Goal: Task Accomplishment & Management: Manage account settings

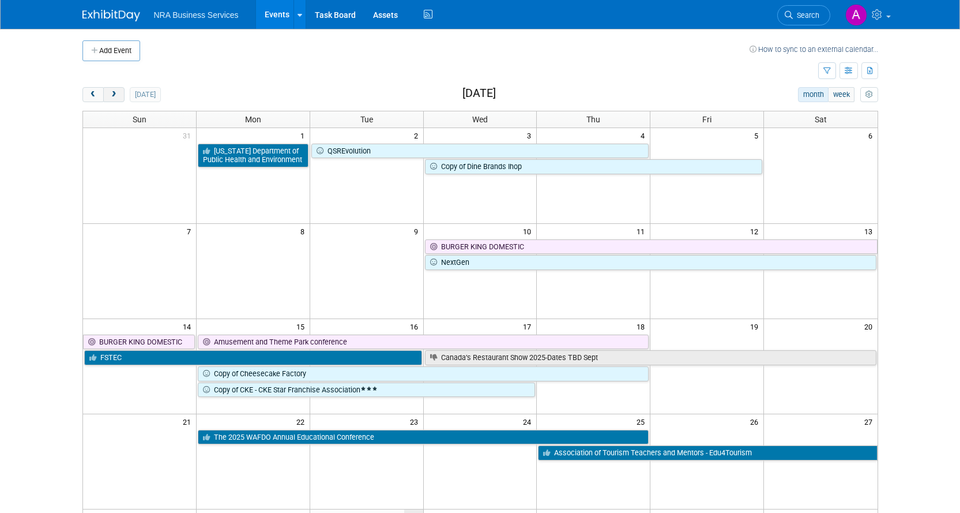
click at [106, 98] on button "next" at bounding box center [113, 94] width 21 height 15
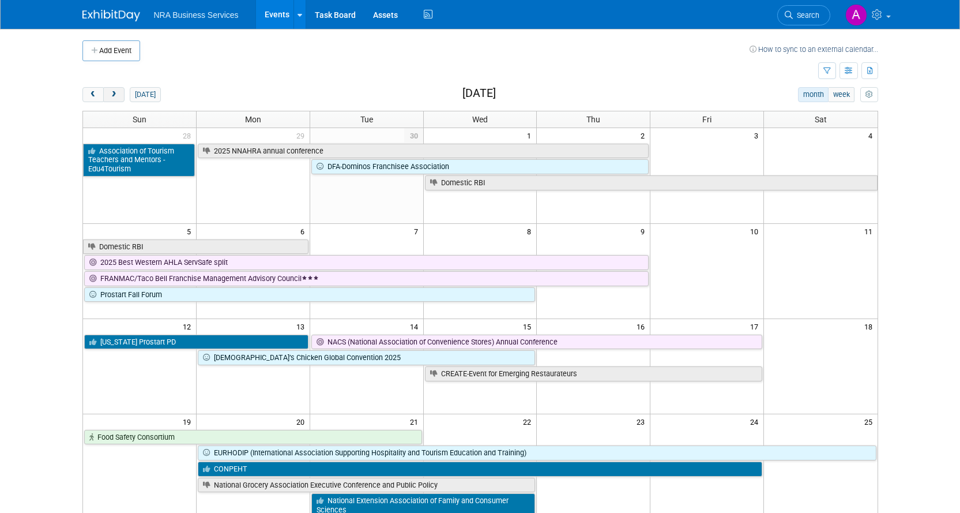
click at [116, 94] on span "next" at bounding box center [114, 94] width 9 height 7
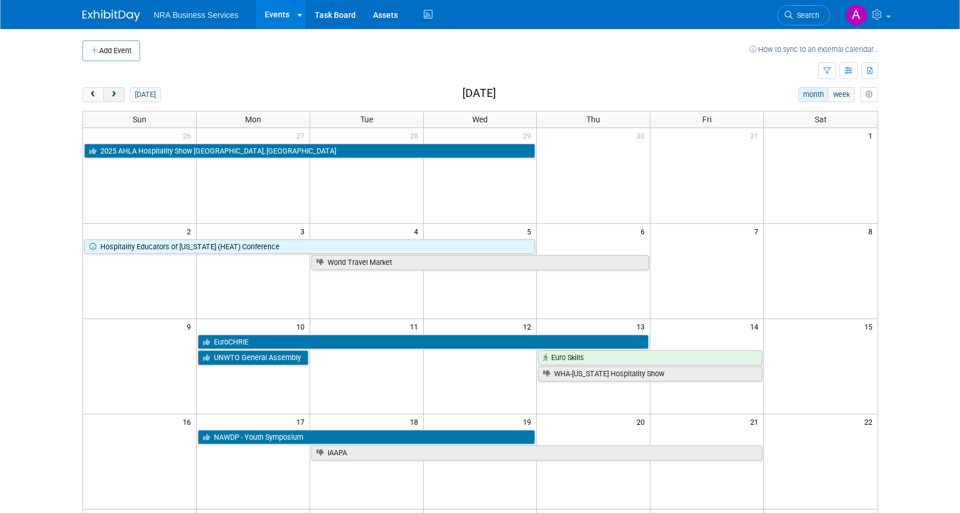
click at [116, 94] on span "next" at bounding box center [114, 94] width 9 height 7
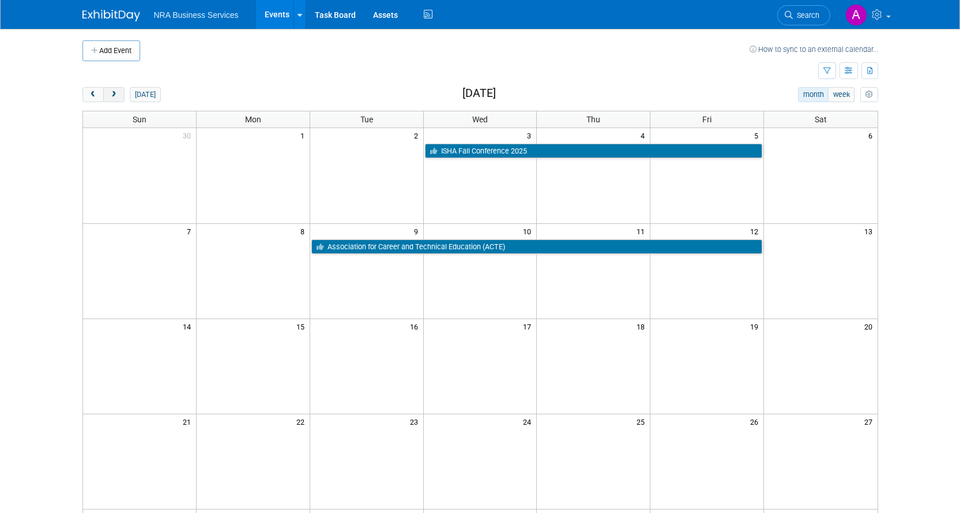
click at [116, 94] on span "next" at bounding box center [114, 94] width 9 height 7
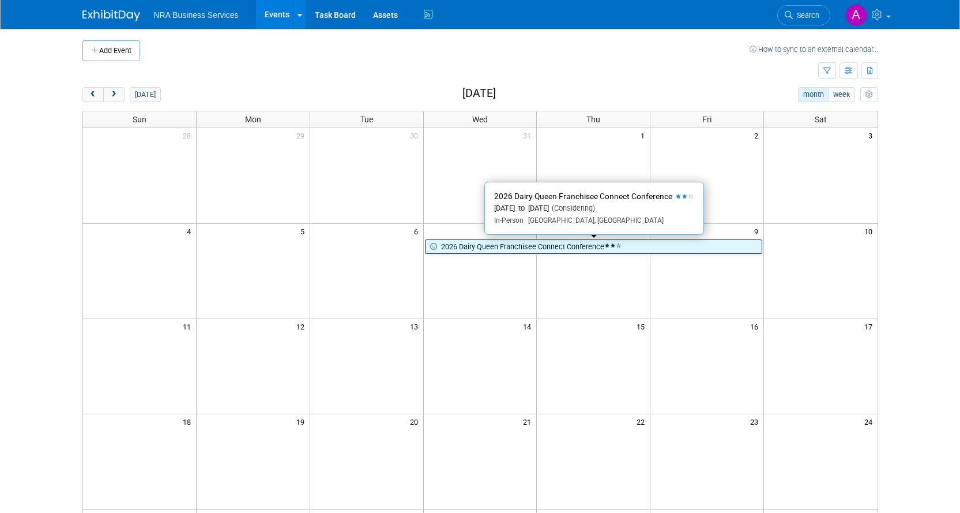
click at [490, 250] on link "2026 Dairy Queen Franchisee Connect Conference" at bounding box center [594, 246] width 338 height 15
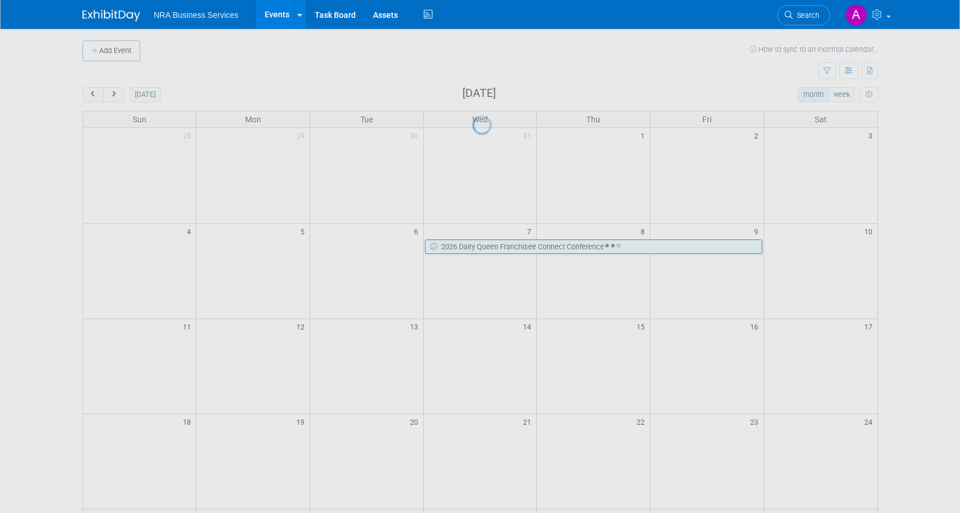
click at [489, 250] on div at bounding box center [480, 256] width 16 height 513
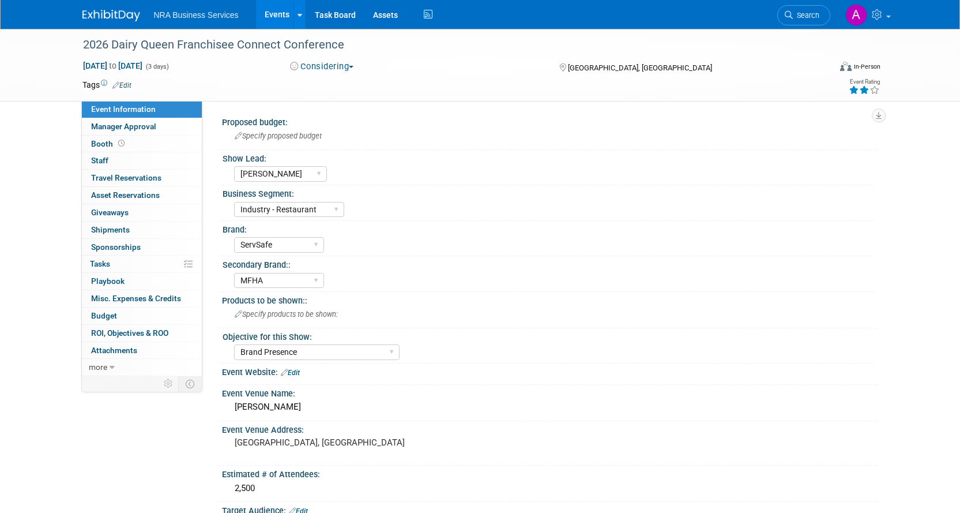
select select "[PERSON_NAME]"
select select "Industry - Restaurant"
select select "ServSafe"
select select "MFHA"
select select "Brand Presence"
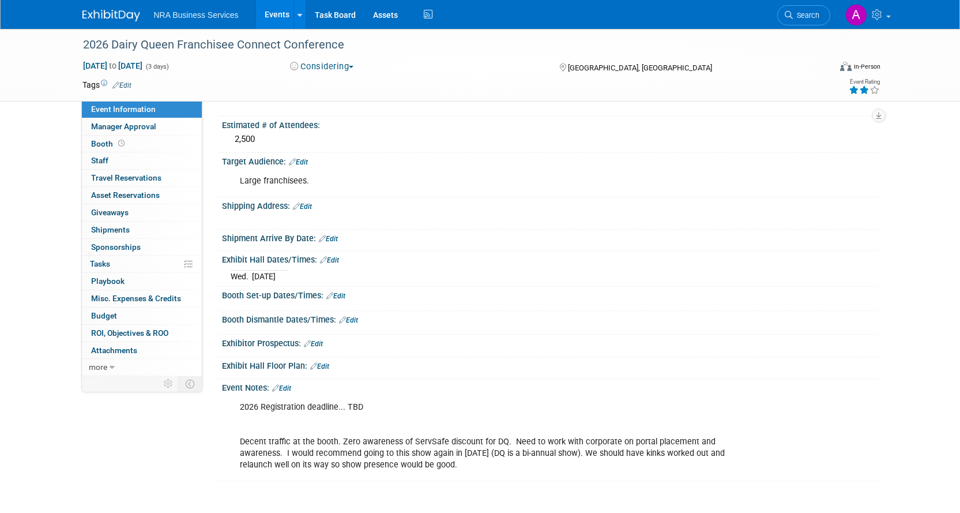
scroll to position [442, 0]
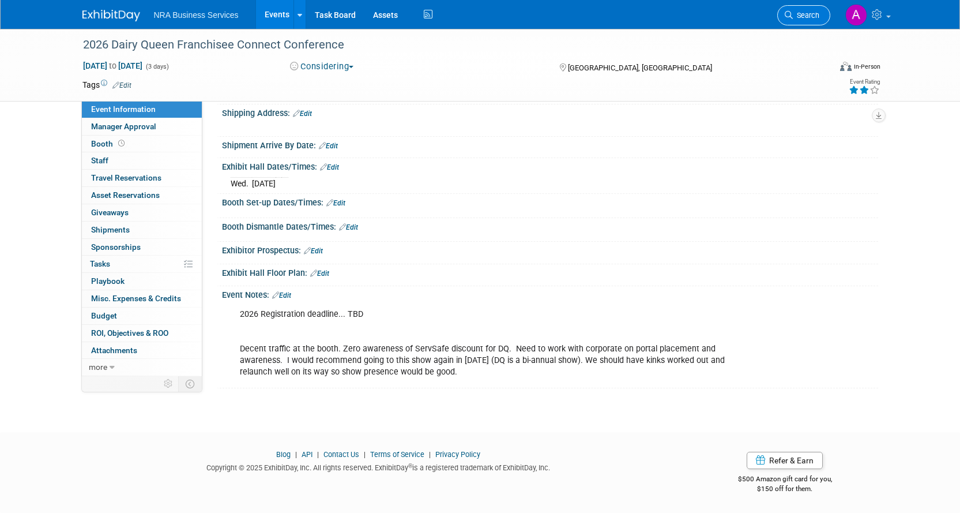
click at [801, 6] on link "Search" at bounding box center [804, 15] width 53 height 20
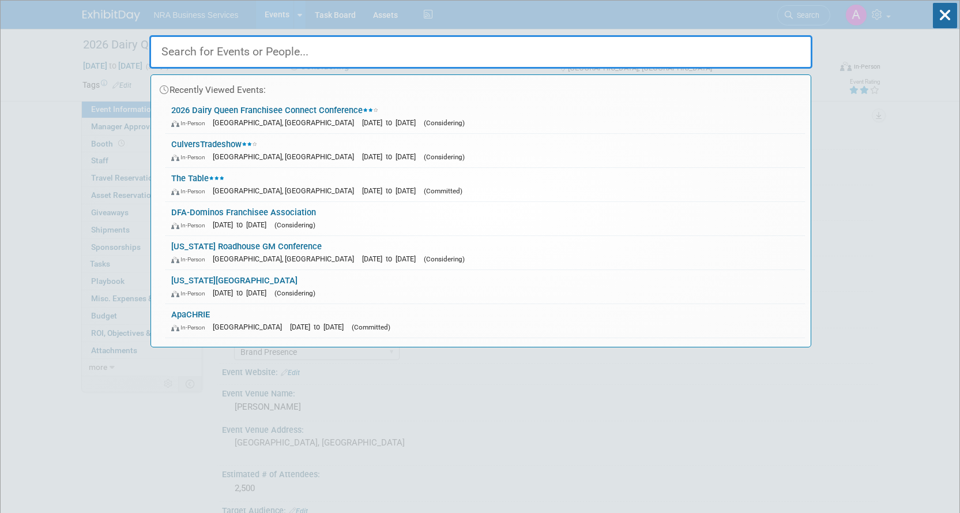
click at [801, 11] on div "Recently Viewed Events: 2026 Dairy Queen Franchisee Connect Conference In-Perso…" at bounding box center [480, 174] width 663 height 347
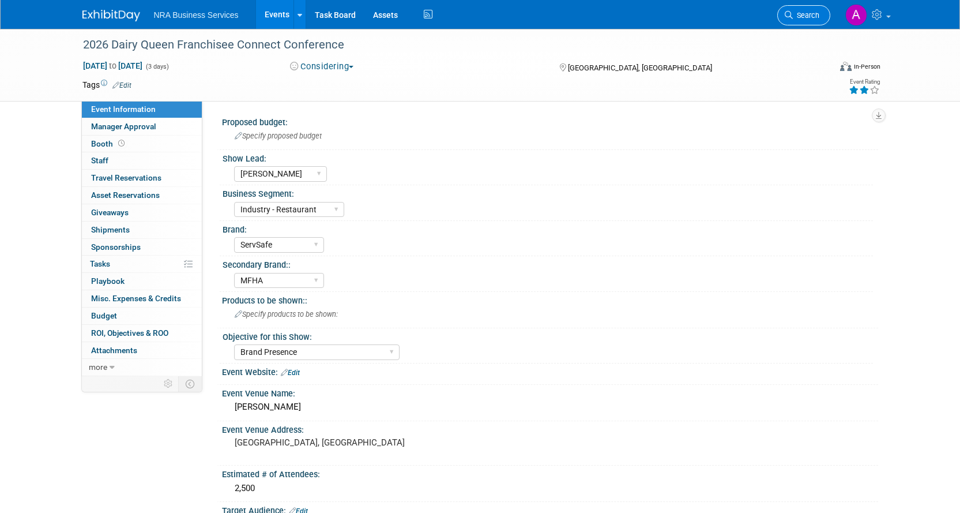
click at [811, 11] on span "Search" at bounding box center [806, 15] width 27 height 9
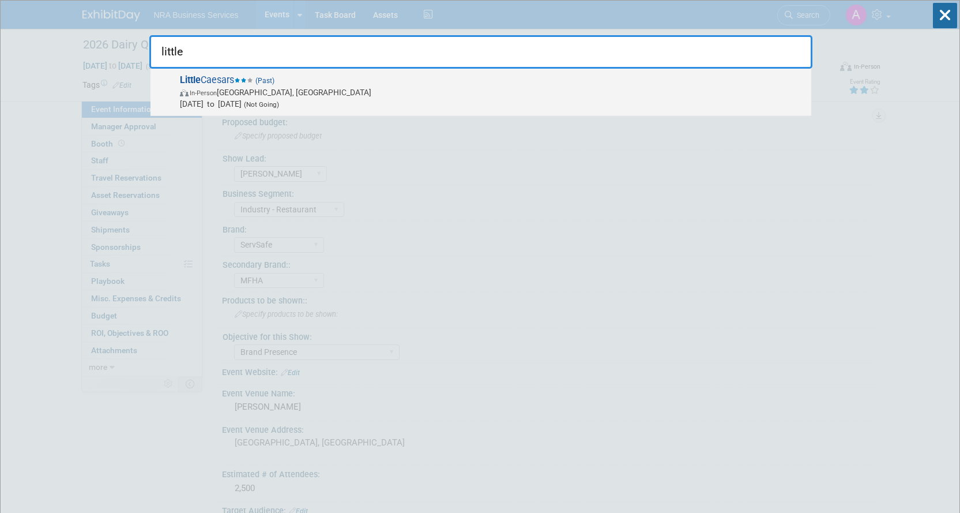
type input "little"
click at [212, 78] on span "Little Caesars (Past) In-Person Las Vegas, NV Apr 8, 2024 to Apr 11, 2024 (Not …" at bounding box center [491, 91] width 629 height 35
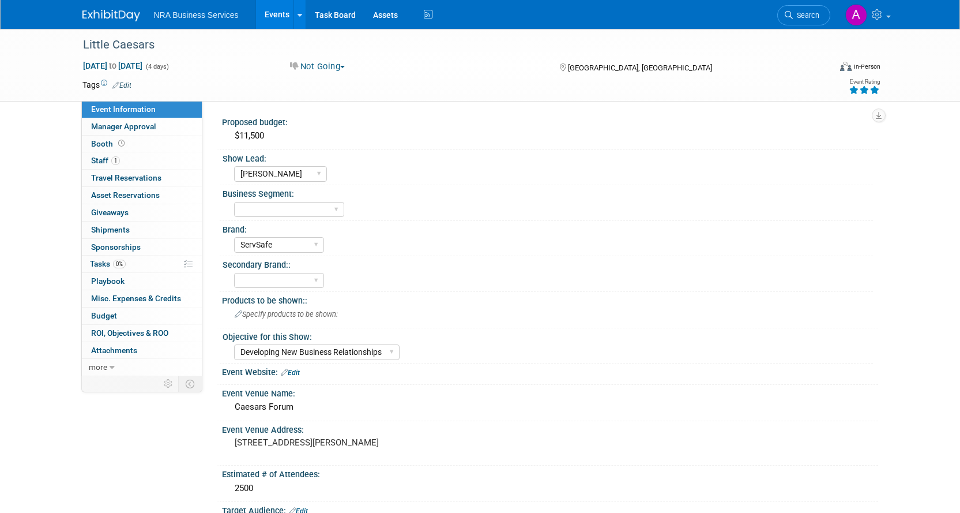
select select "[PERSON_NAME]"
select select "ServSafe"
select select "Developing New Business Relationships"
click at [137, 45] on div "Little Caesars" at bounding box center [446, 45] width 734 height 21
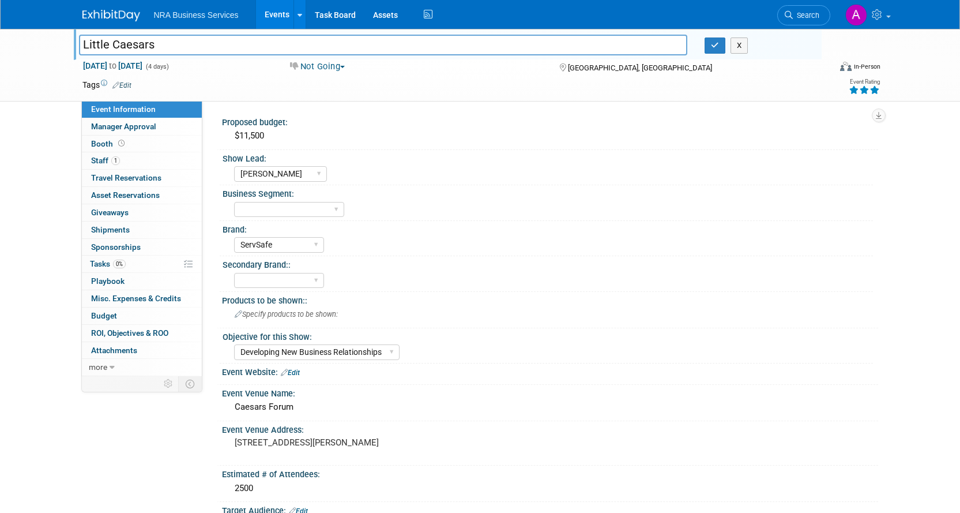
click at [147, 105] on span "Event Information" at bounding box center [123, 108] width 65 height 9
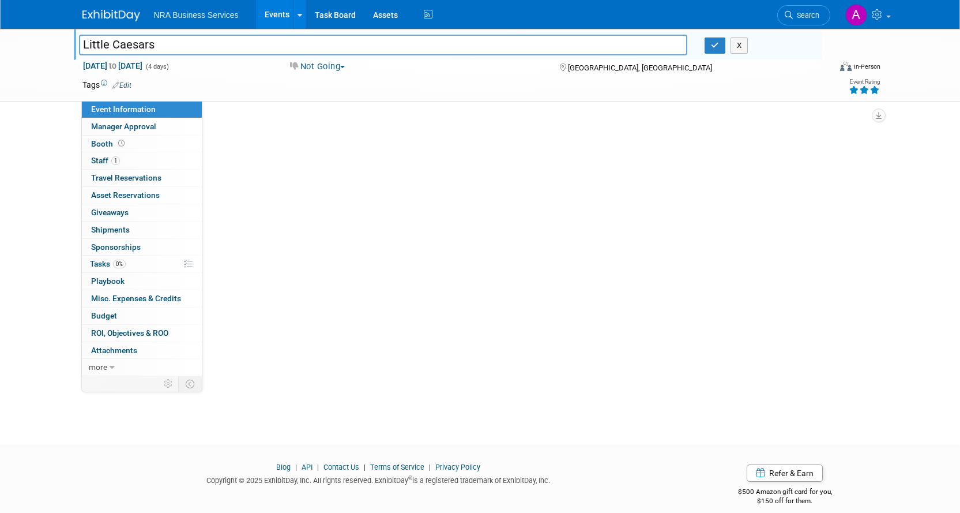
select select "Angela"
select select "ServSafe"
select select "Developing New Business Relationships"
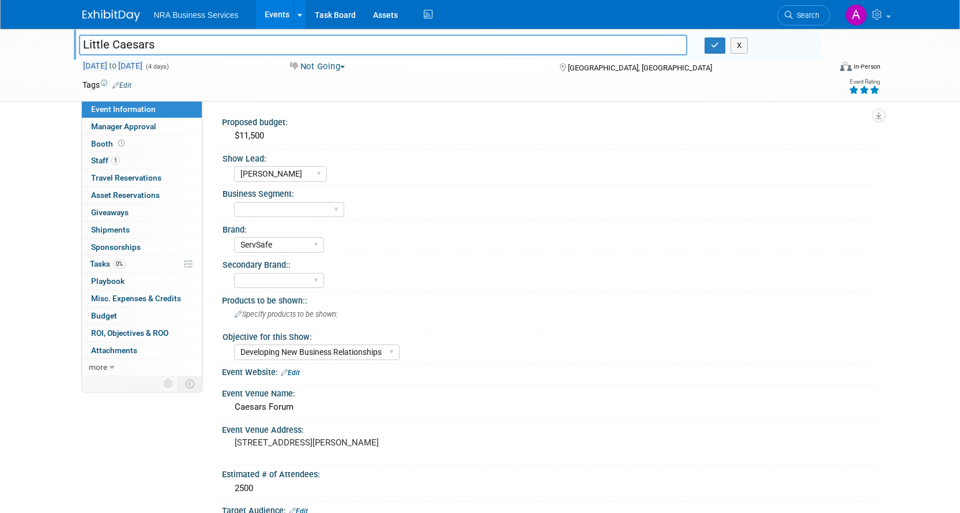
click at [105, 61] on span "Apr 8, 2024 to Apr 11, 2024" at bounding box center [112, 66] width 61 height 10
select select "3"
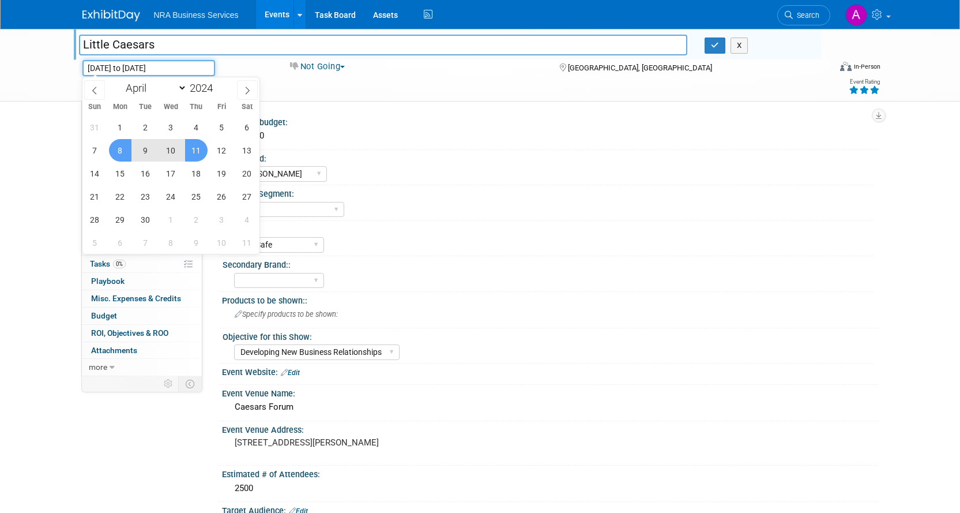
click at [105, 61] on input "Apr 8, 2024 to Apr 11, 2024" at bounding box center [148, 68] width 133 height 16
click at [877, 115] on icon "button" at bounding box center [879, 115] width 6 height 7
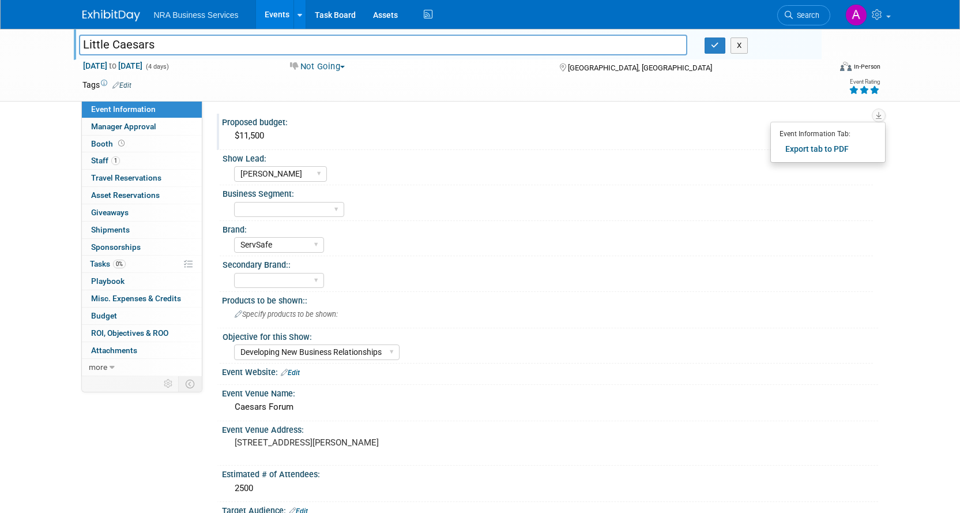
click at [560, 114] on div "Proposed budget:" at bounding box center [550, 121] width 656 height 14
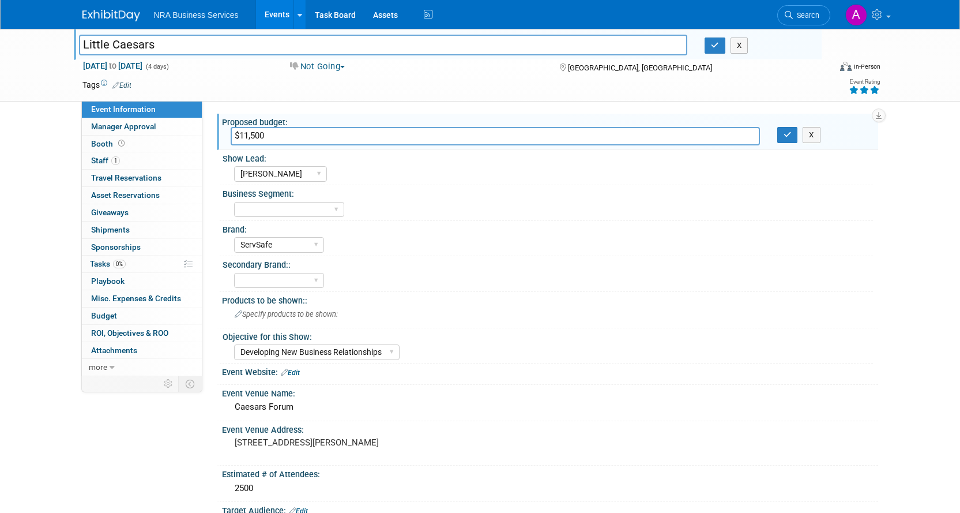
click at [313, 76] on div "Apr 8, 2024 to Apr 11, 2024 (4 days) Apr 8, 2024 to Apr 11, 2024 Not Going Comm…" at bounding box center [482, 68] width 816 height 17
click at [105, 365] on span "more" at bounding box center [98, 366] width 18 height 9
click at [117, 397] on span "Copy/Duplicate Event" at bounding box center [129, 401] width 77 height 9
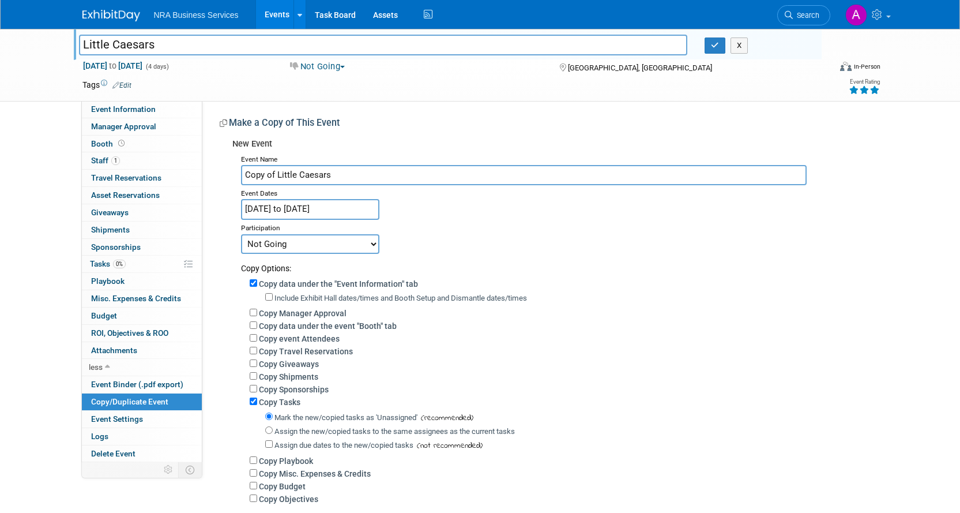
click at [275, 209] on input "Apr 8, 2024 to Apr 11, 2024" at bounding box center [310, 209] width 138 height 20
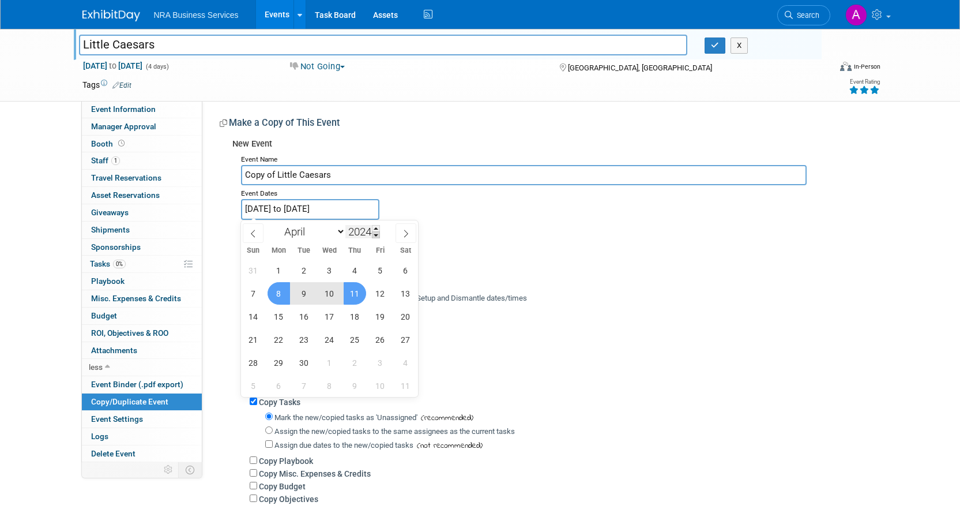
click at [378, 236] on span at bounding box center [376, 234] width 8 height 7
click at [377, 227] on span at bounding box center [376, 228] width 8 height 7
type input "2026"
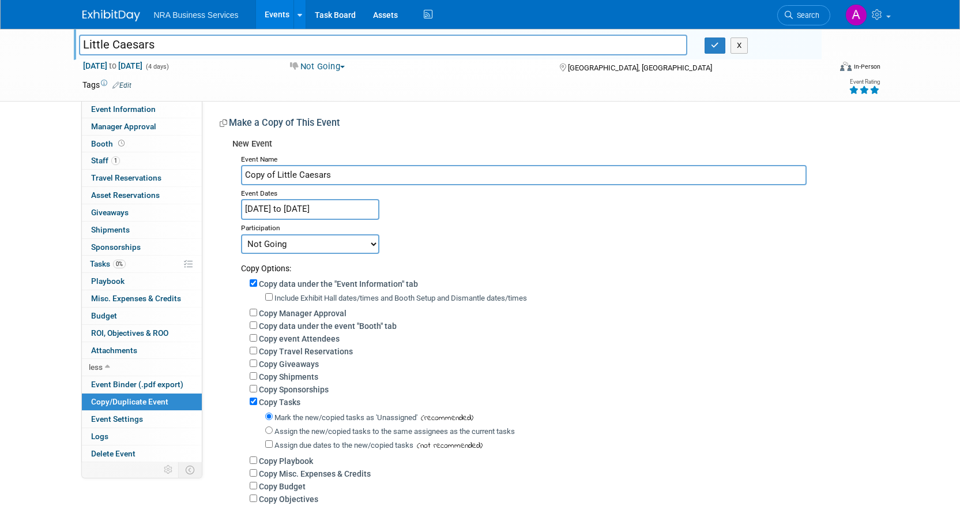
click at [542, 235] on div "Committed Considering Not Going Exhibiting Attending Only" at bounding box center [555, 244] width 629 height 20
click at [305, 245] on select "Committed Considering Not Going Exhibiting Attending Only" at bounding box center [310, 244] width 138 height 20
select select "2"
click at [241, 234] on select "Committed Considering Not Going Exhibiting Attending Only" at bounding box center [310, 244] width 138 height 20
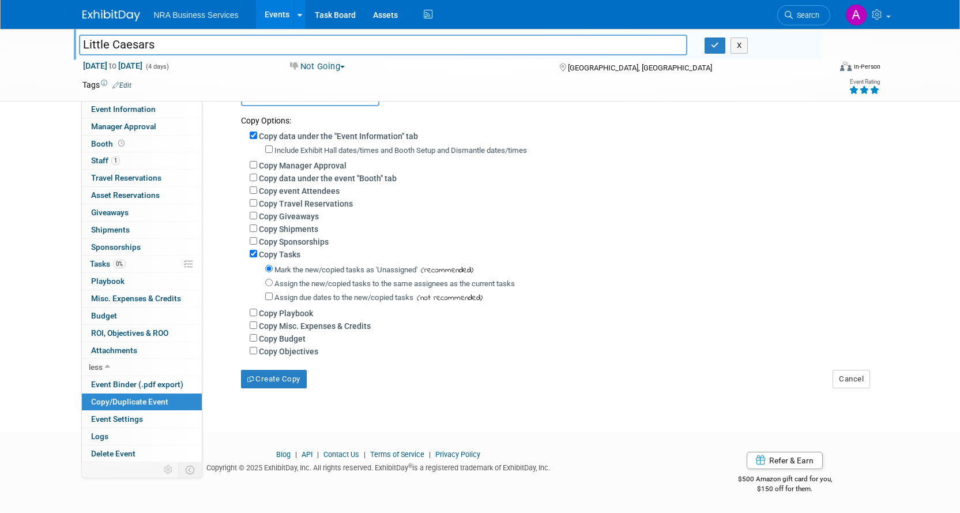
scroll to position [156, 0]
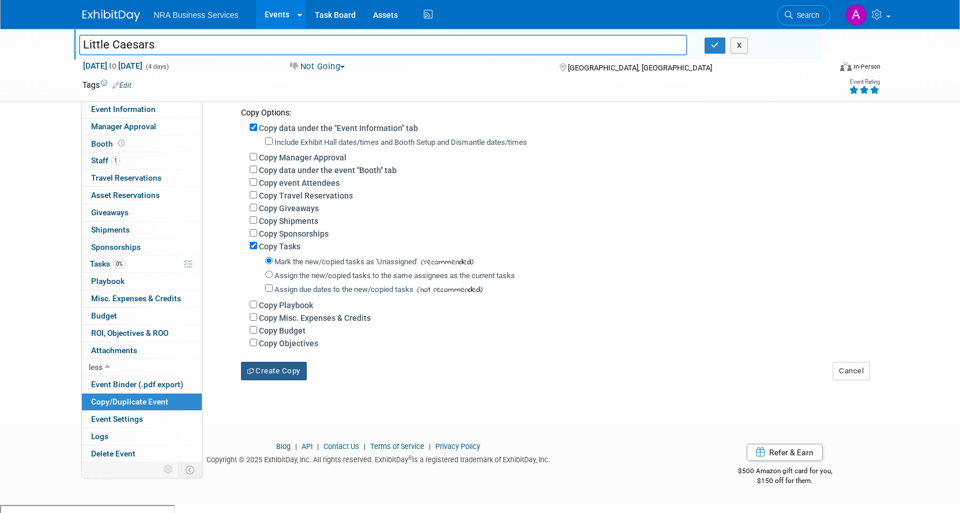
click at [279, 376] on button "Create Copy" at bounding box center [274, 371] width 66 height 18
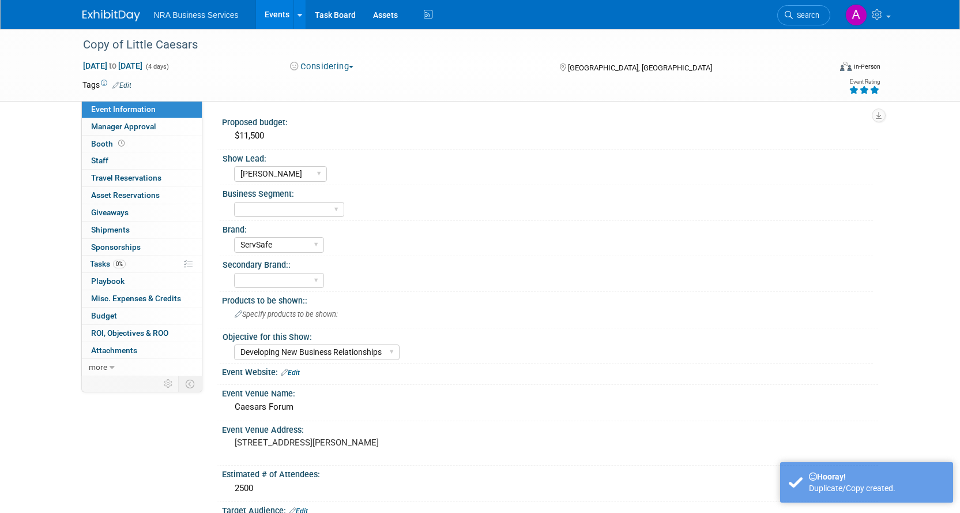
select select "[PERSON_NAME]"
select select "ServSafe"
select select "Developing New Business Relationships"
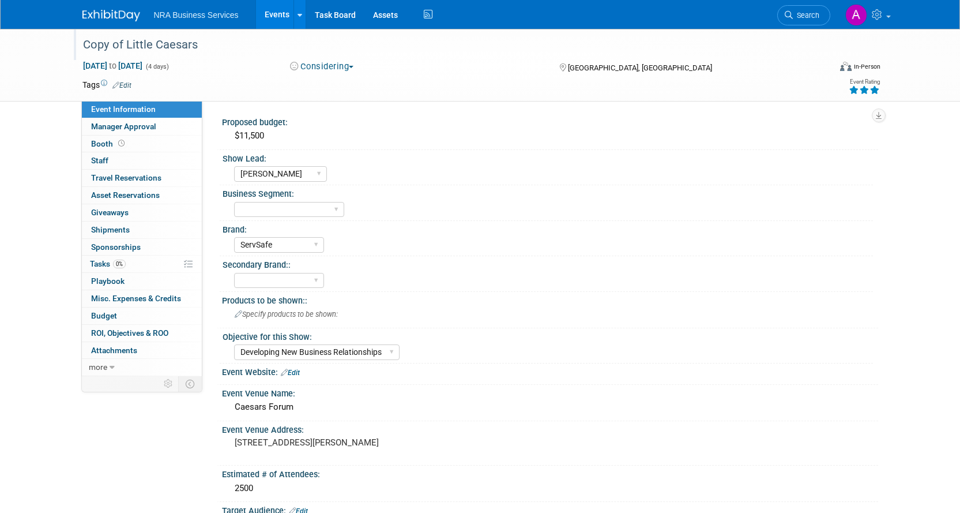
click at [122, 43] on div "Copy of Little Caesars" at bounding box center [446, 45] width 734 height 21
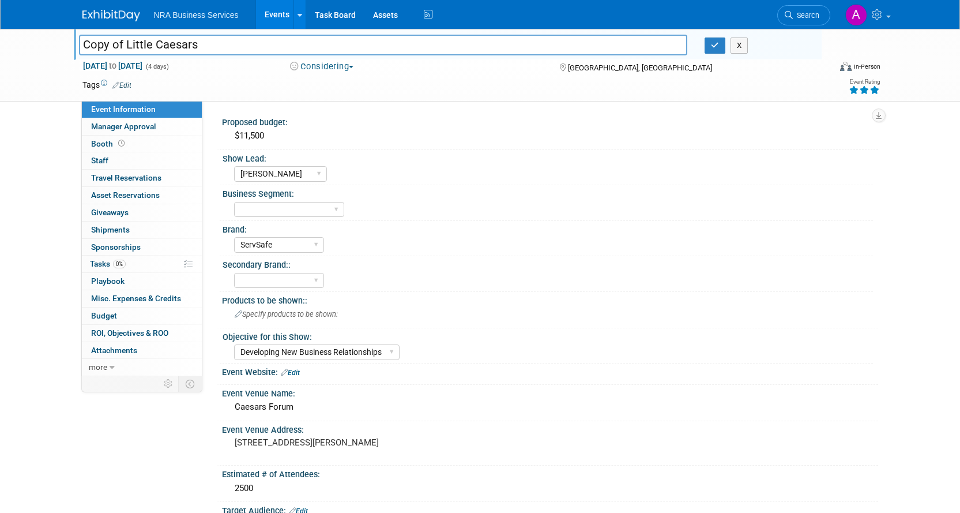
click at [123, 42] on input "Copy of Little Caesars" at bounding box center [383, 45] width 609 height 20
click at [742, 47] on button "X" at bounding box center [740, 45] width 18 height 16
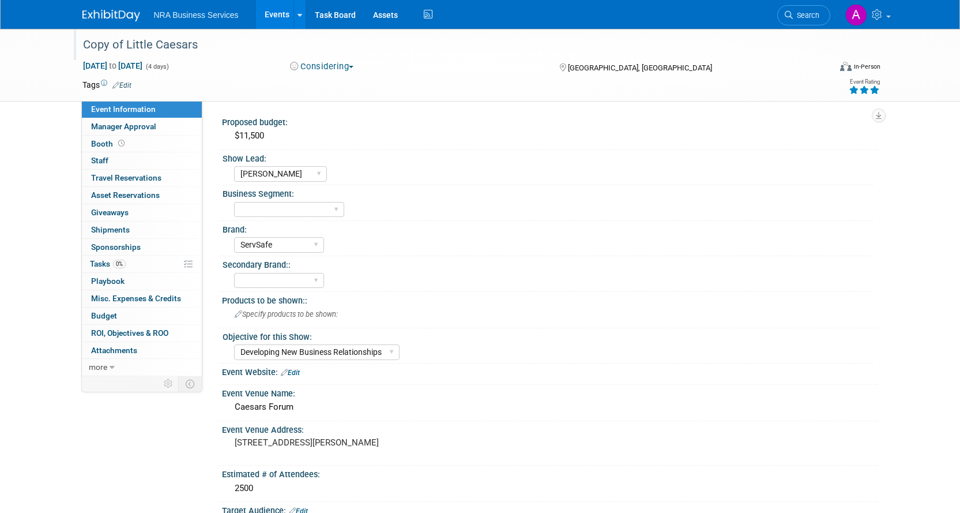
click at [277, 10] on link "Events" at bounding box center [277, 14] width 42 height 29
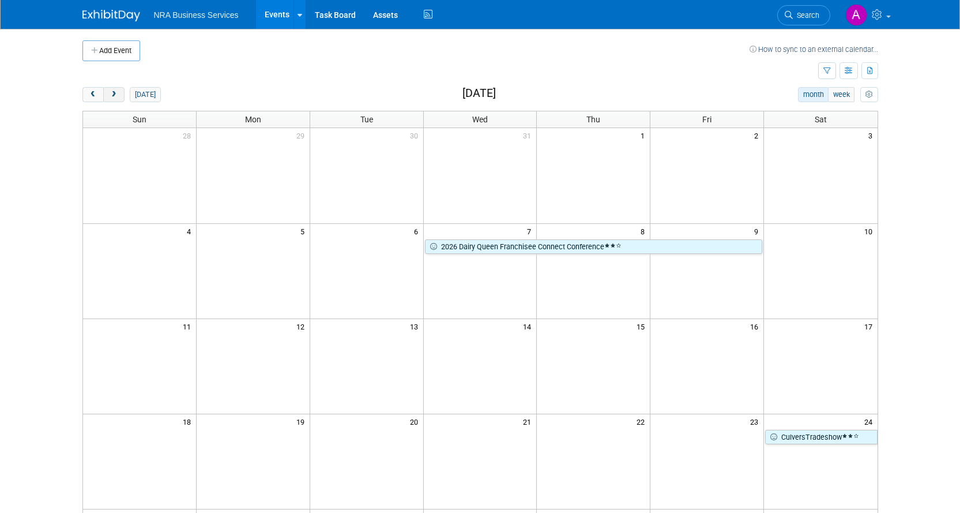
click at [118, 98] on span "next" at bounding box center [114, 94] width 9 height 7
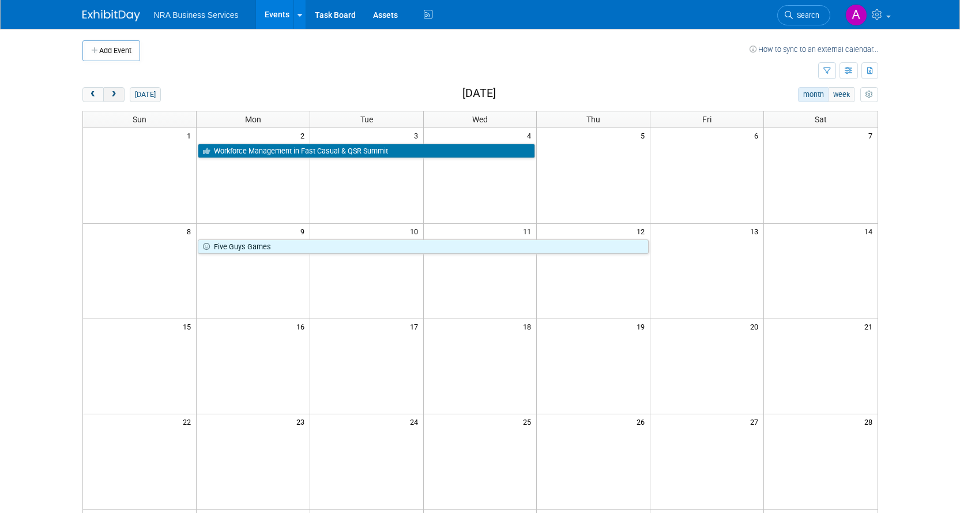
click at [122, 92] on button "next" at bounding box center [113, 94] width 21 height 15
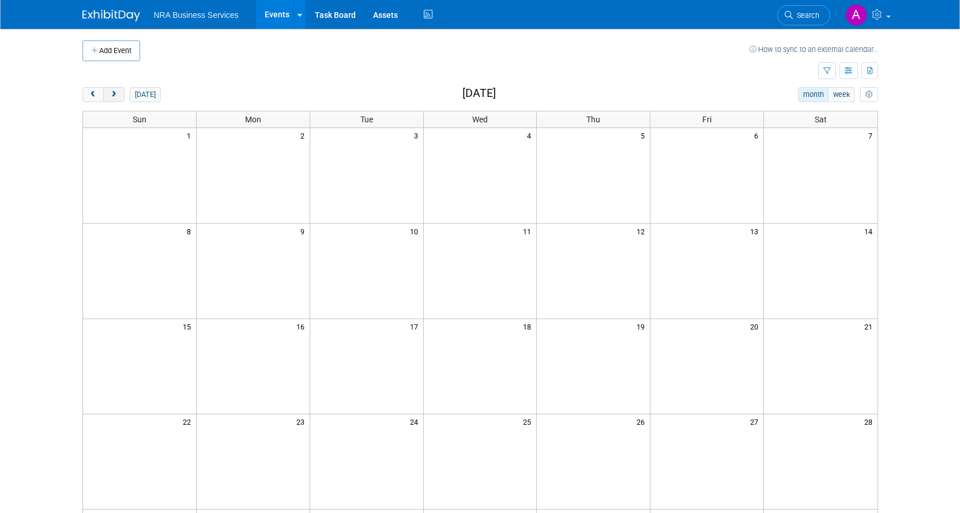
click at [119, 96] on button "next" at bounding box center [113, 94] width 21 height 15
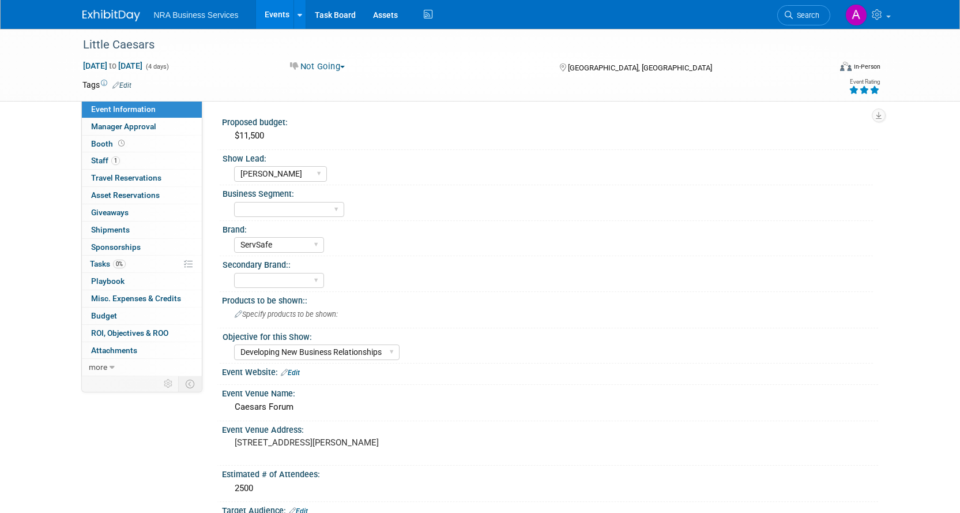
select select "[PERSON_NAME]"
select select "ServSafe"
select select "Developing New Business Relationships"
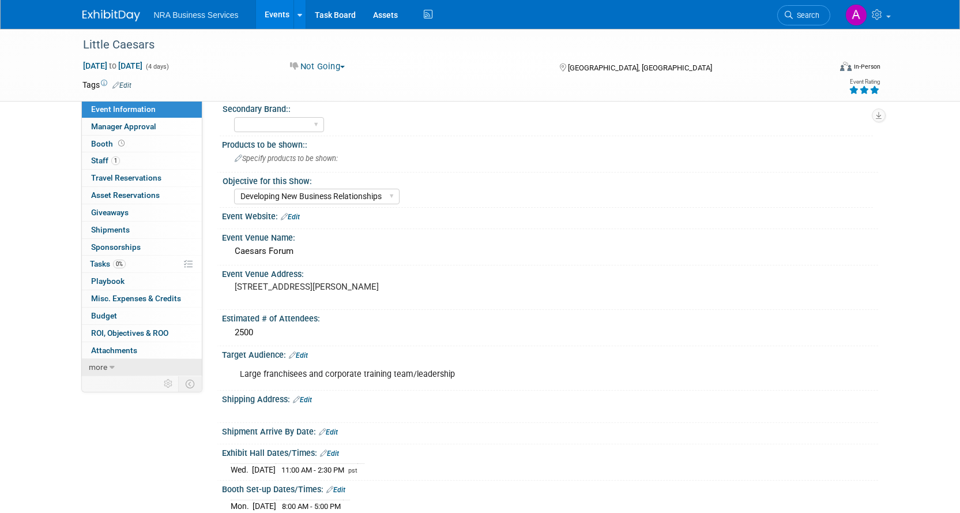
click at [113, 360] on link "more" at bounding box center [142, 367] width 120 height 17
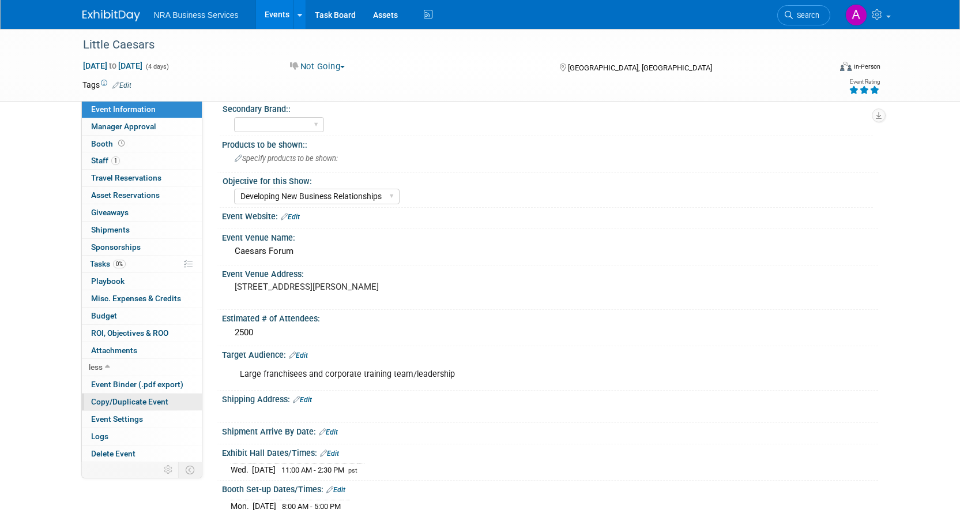
click at [117, 403] on span "Copy/Duplicate Event" at bounding box center [129, 401] width 77 height 9
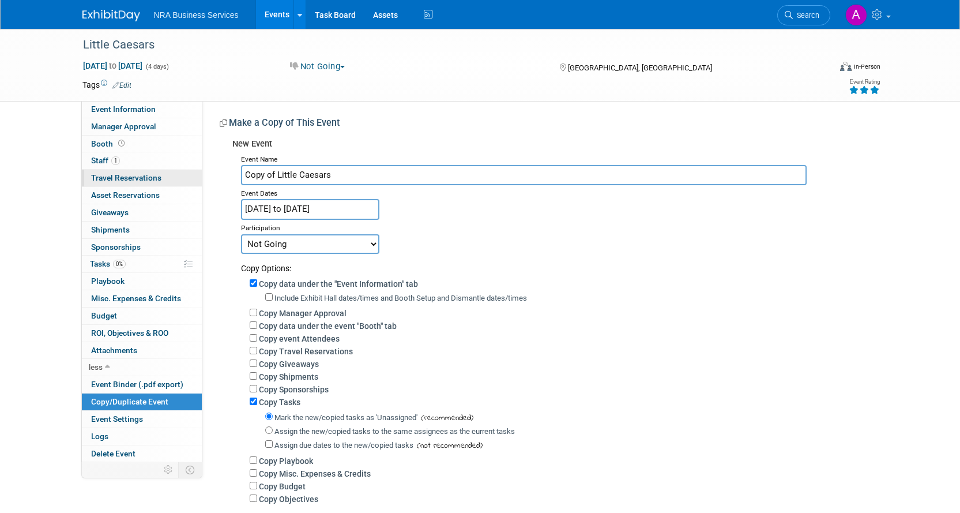
drag, startPoint x: 276, startPoint y: 175, endPoint x: 198, endPoint y: 177, distance: 77.9
click at [207, 177] on div "Proposed budget: $11,500 Show Lead: [PERSON_NAME] W [PERSON_NAME] R [PERSON_NAM…" at bounding box center [540, 318] width 676 height 435
type input "Little Caesars"
click at [298, 210] on input "[DATE] to [DATE]" at bounding box center [310, 209] width 138 height 20
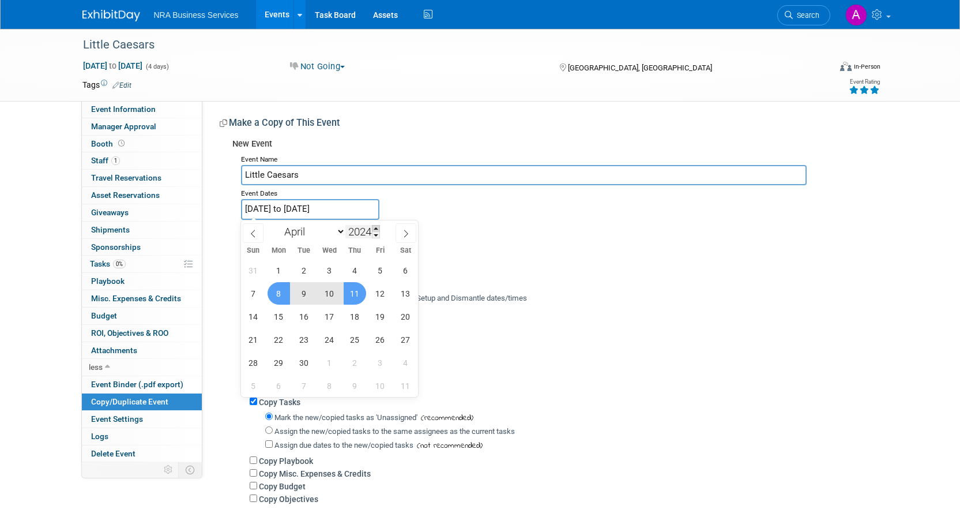
click at [374, 230] on span at bounding box center [376, 228] width 8 height 7
type input "2026"
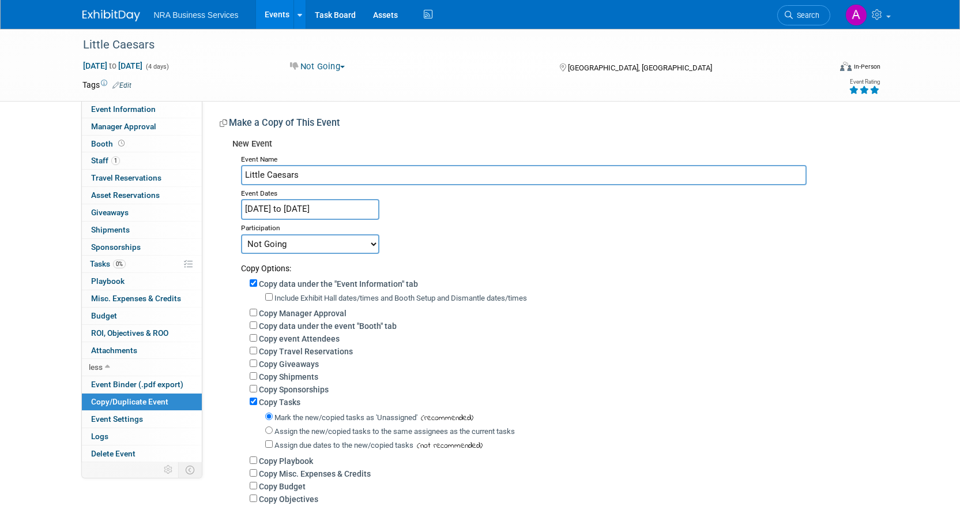
click at [415, 209] on div "Event Name Little Caesars Event Dates [DATE] to [DATE] Duplicate Event Warning …" at bounding box center [550, 343] width 637 height 385
click at [344, 209] on input "Apr 8, 2024 to Apr 11, 2024" at bounding box center [310, 209] width 138 height 20
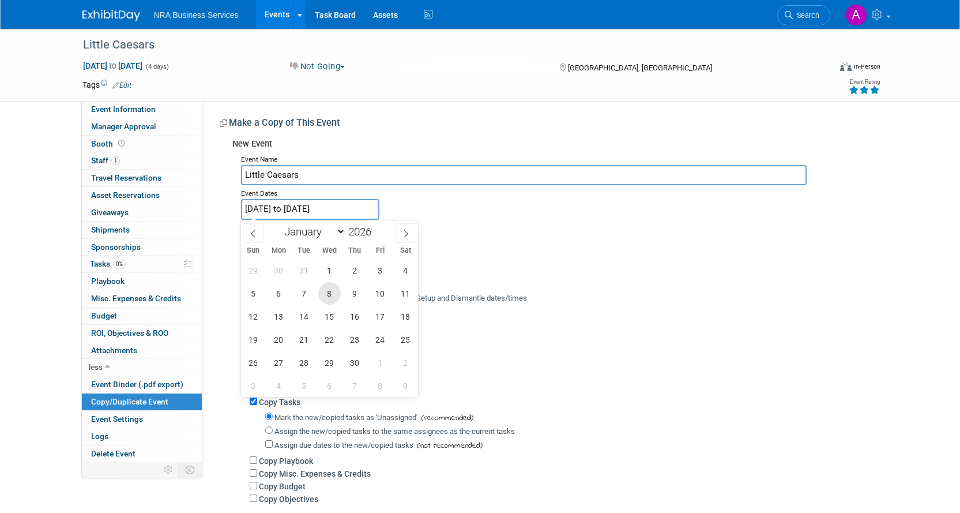
click at [329, 292] on span "8" at bounding box center [329, 293] width 22 height 22
click at [400, 290] on span "11" at bounding box center [406, 293] width 22 height 22
type input "Apr 8, 2026 to Apr 11, 2026"
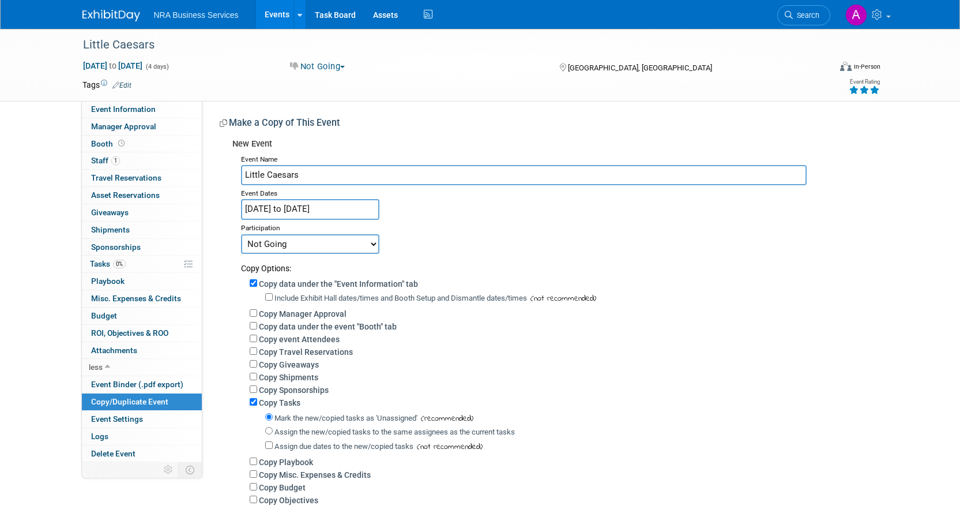
click at [299, 241] on select "Committed Considering Not Going Exhibiting Attending Only" at bounding box center [310, 244] width 138 height 20
select select "2"
click at [241, 234] on select "Committed Considering Not Going Exhibiting Attending Only" at bounding box center [310, 244] width 138 height 20
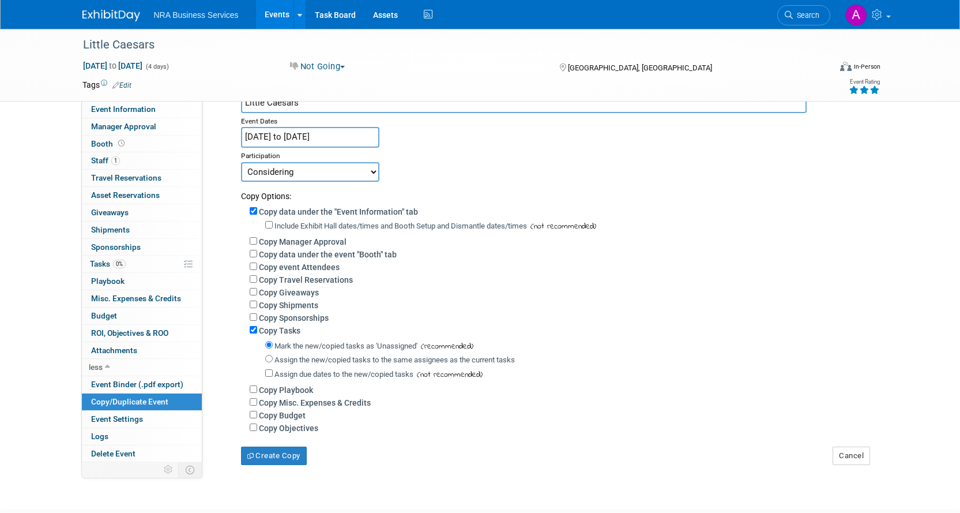
scroll to position [156, 0]
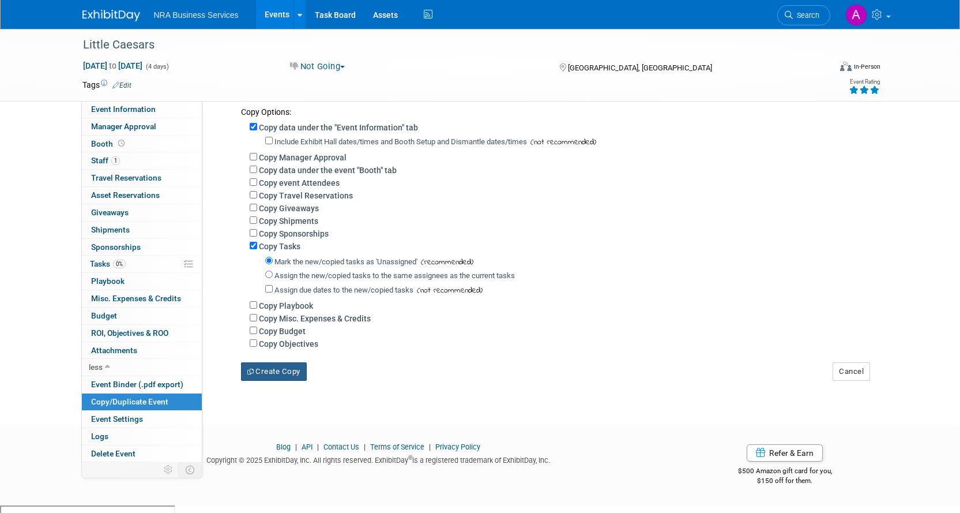
click at [287, 376] on button "Create Copy" at bounding box center [274, 371] width 66 height 18
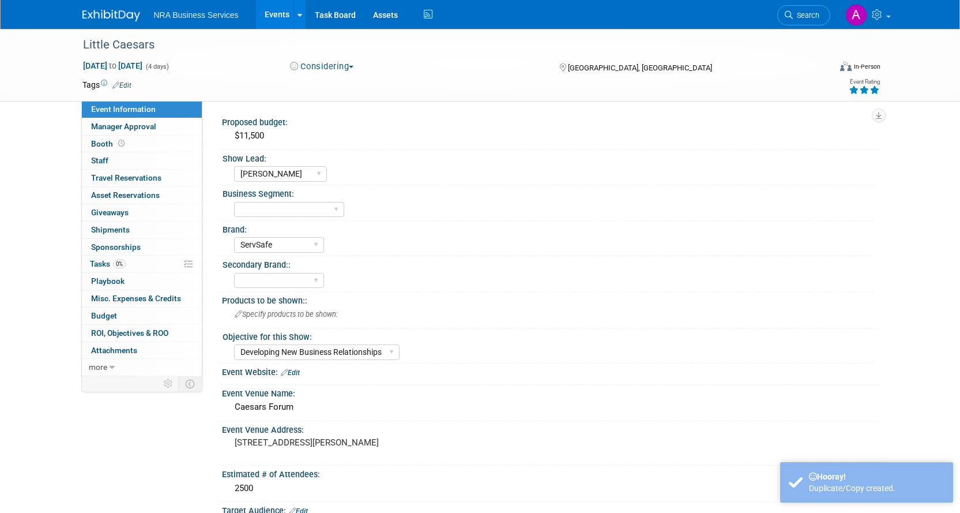
select select "[PERSON_NAME]"
select select "ServSafe"
select select "Developing New Business Relationships"
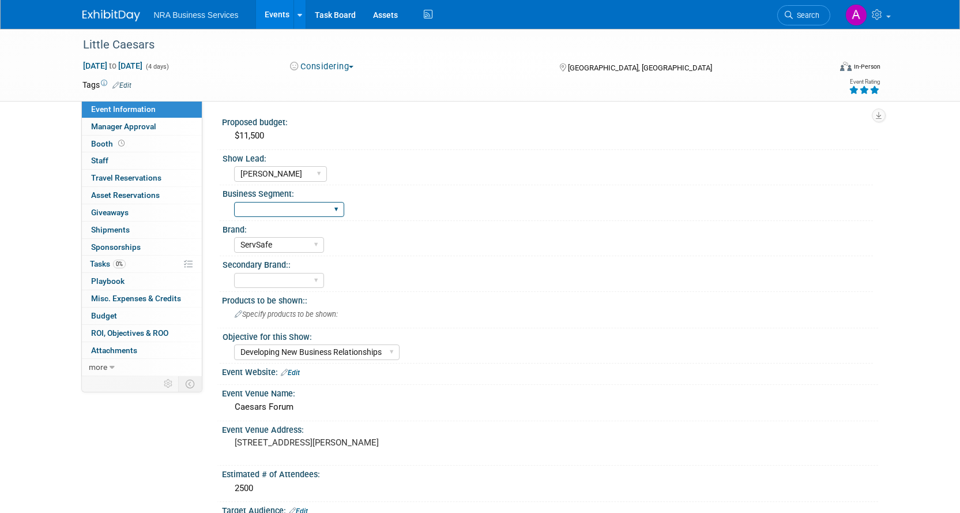
click at [315, 211] on select "Industry - Lodging Industry - Restaurant Corrections Government Career & Academ…" at bounding box center [289, 210] width 110 height 16
select select "Industry - Restaurant"
click at [234, 202] on select "Industry - Lodging Industry - Restaurant Corrections Government Career & Academ…" at bounding box center [289, 210] width 110 height 16
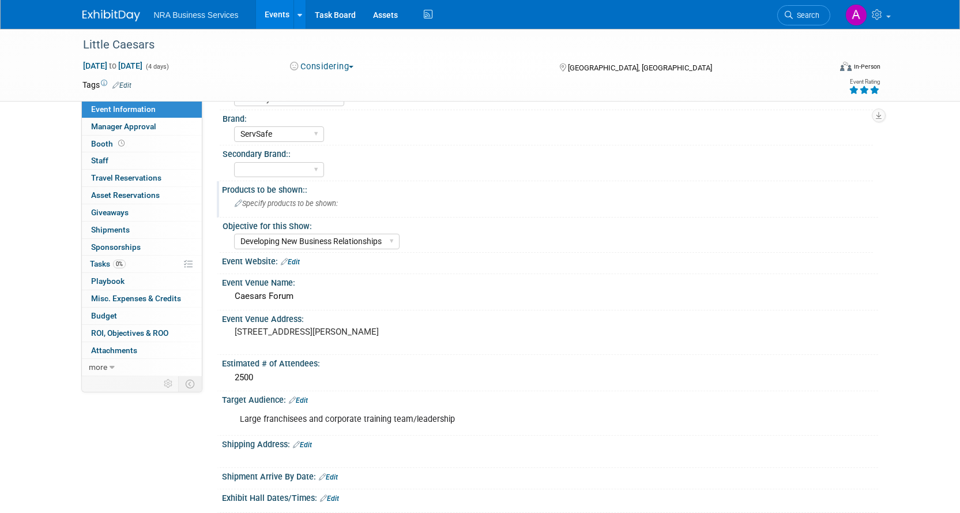
scroll to position [115, 0]
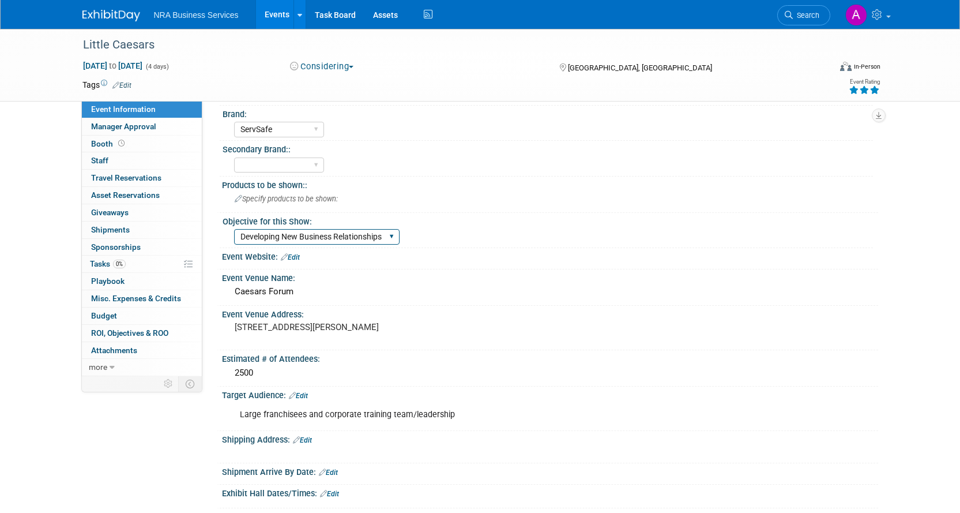
click at [277, 234] on select "Sales and Lead Opportunities Developing New Business Relationships Brand Presen…" at bounding box center [317, 237] width 166 height 16
select select "Sales and Lead Opportunities"
click at [234, 229] on select "Sales and Lead Opportunities Developing New Business Relationships Brand Presen…" at bounding box center [317, 237] width 166 height 16
click at [407, 299] on div "Caesars Forum" at bounding box center [550, 292] width 639 height 18
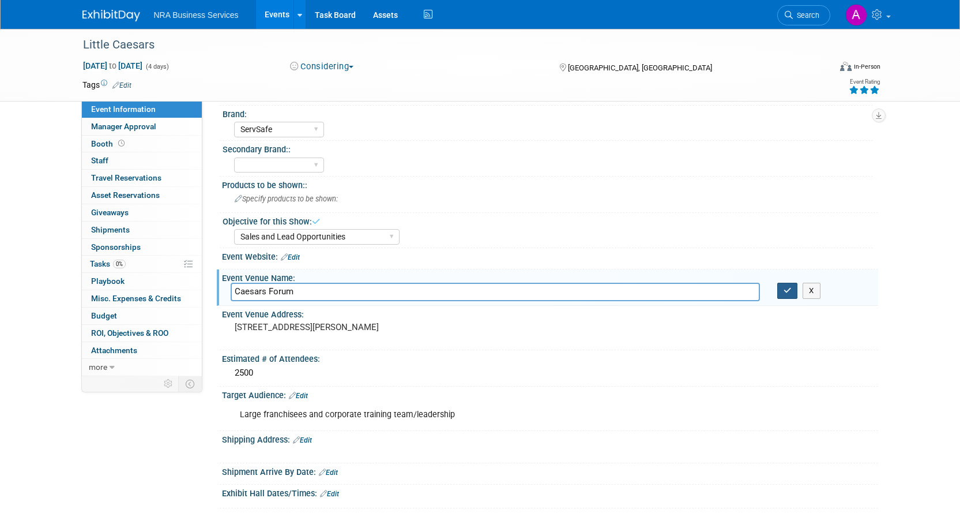
click at [783, 291] on button "button" at bounding box center [788, 291] width 21 height 16
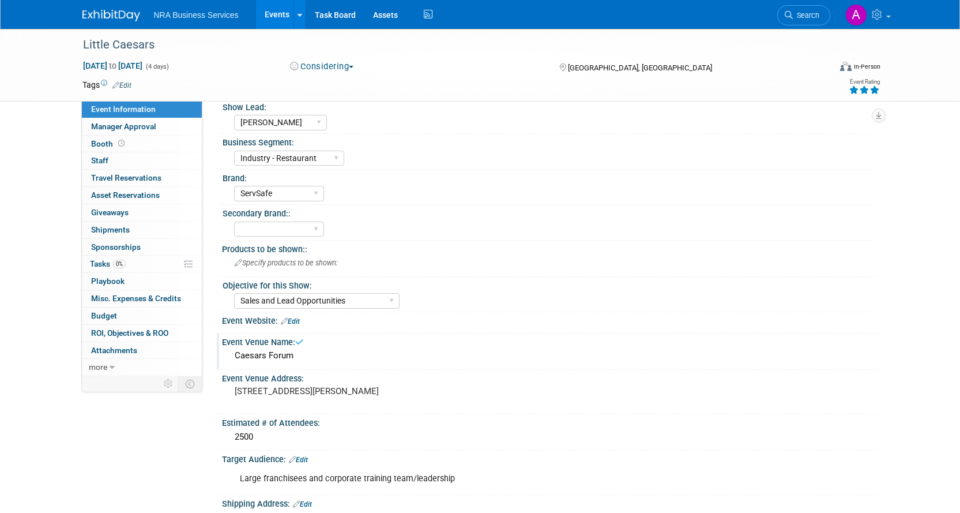
scroll to position [0, 0]
